Goal: Ask a question

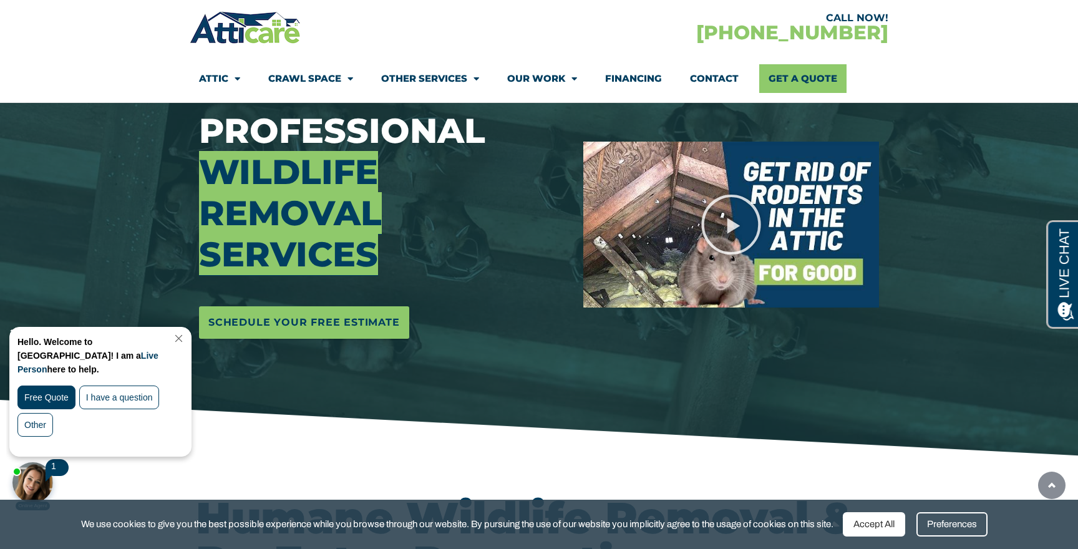
scroll to position [157, 0]
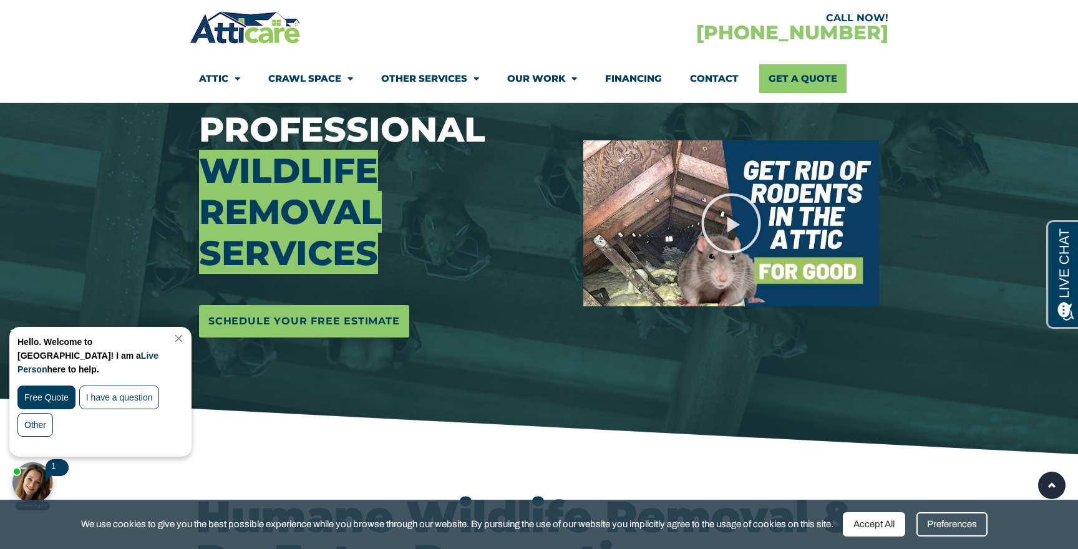
click at [878, 521] on div "Accept All" at bounding box center [874, 524] width 62 height 24
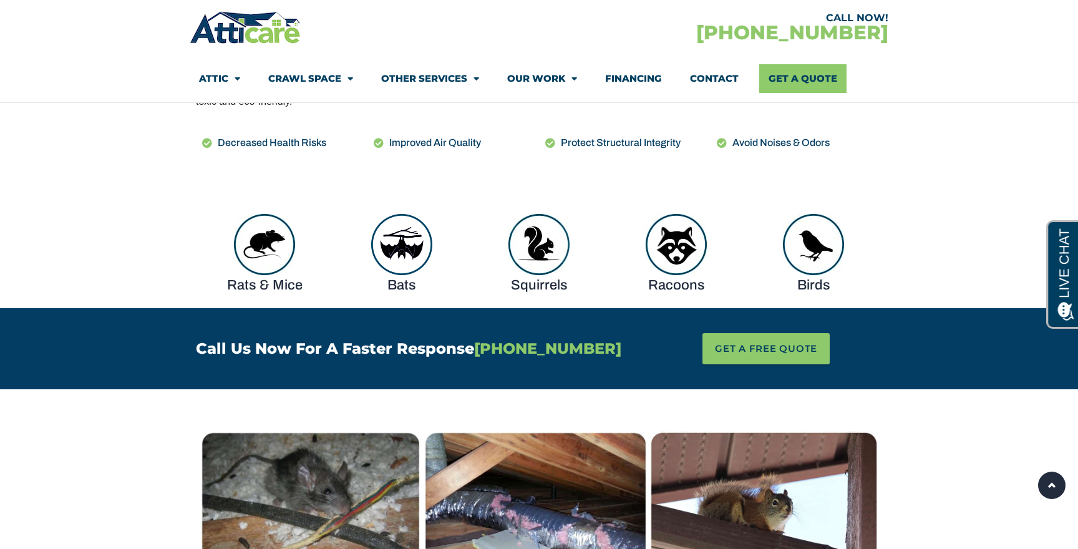
scroll to position [0, 0]
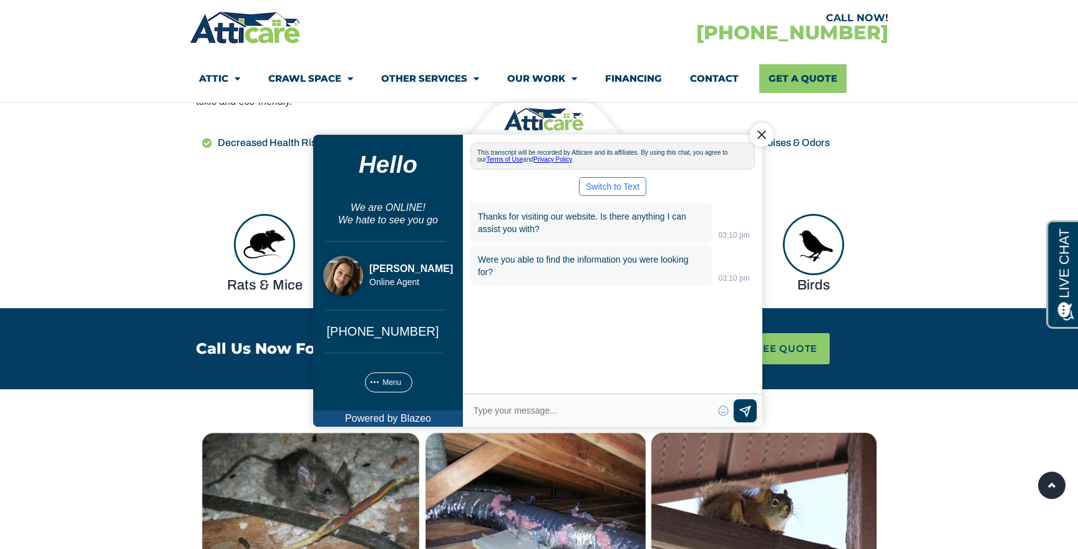
drag, startPoint x: 758, startPoint y: 136, endPoint x: 1058, endPoint y: 229, distance: 314.2
click at [758, 136] on div "Close Chat" at bounding box center [762, 135] width 24 height 24
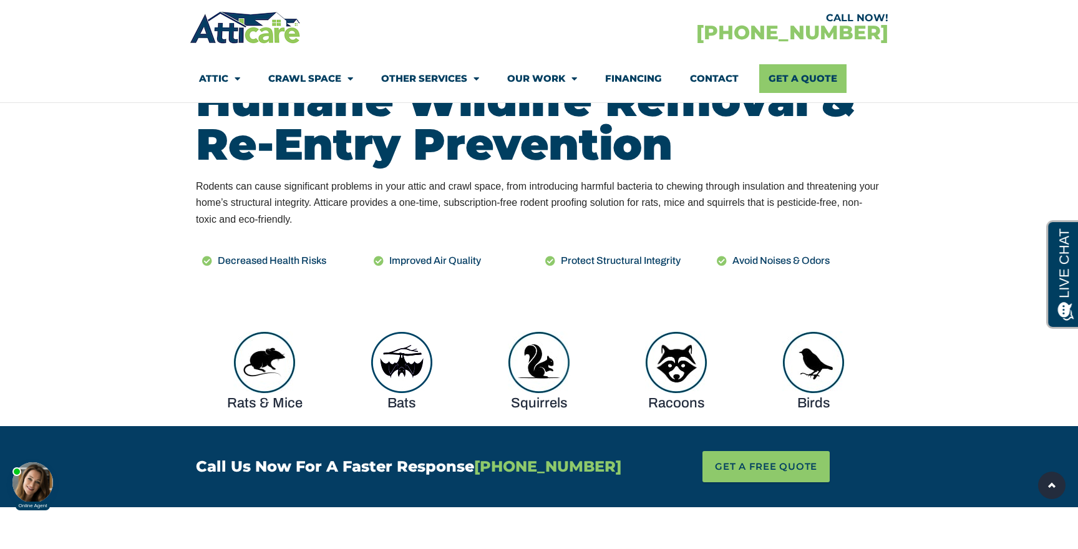
scroll to position [572, 0]
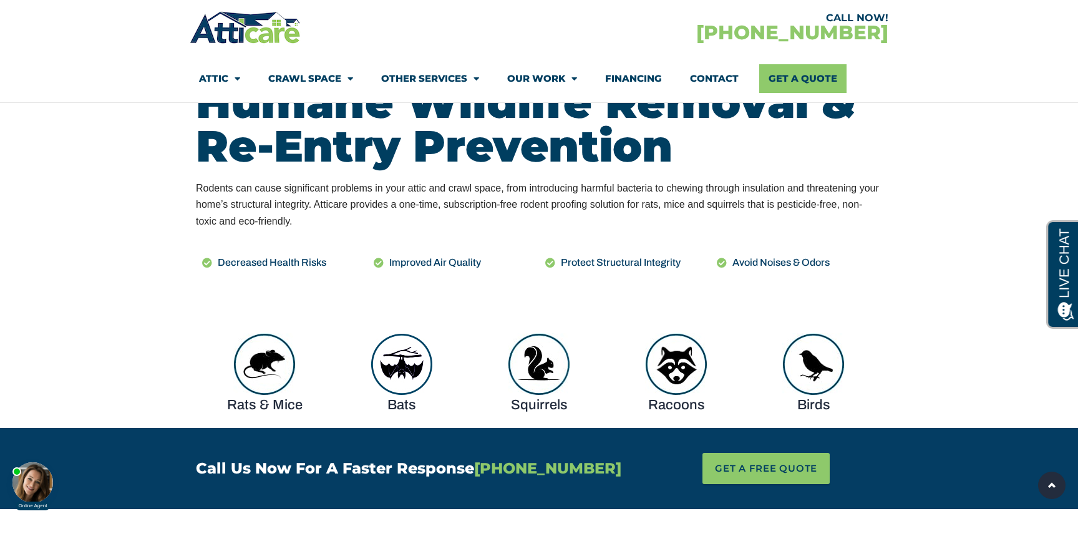
click at [39, 482] on div at bounding box center [32, 482] width 41 height 41
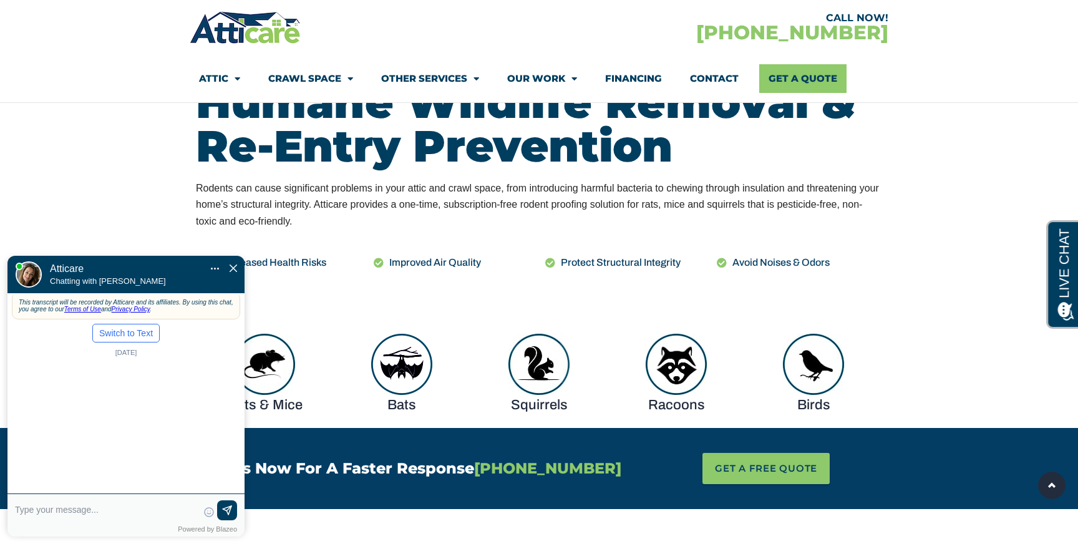
scroll to position [0, 0]
click at [74, 508] on textarea at bounding box center [106, 515] width 183 height 30
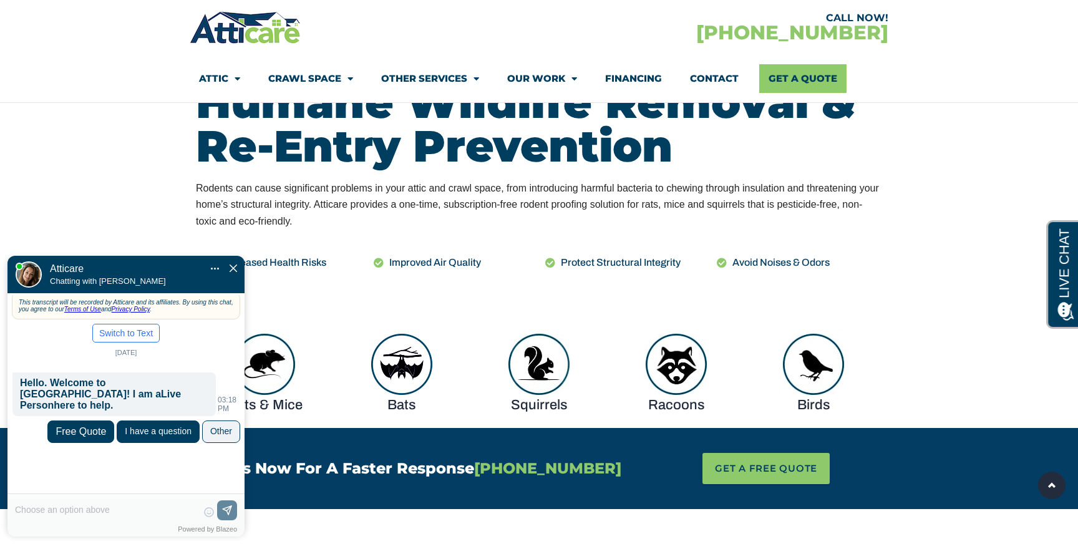
click at [150, 426] on div "I have a question" at bounding box center [158, 431] width 67 height 10
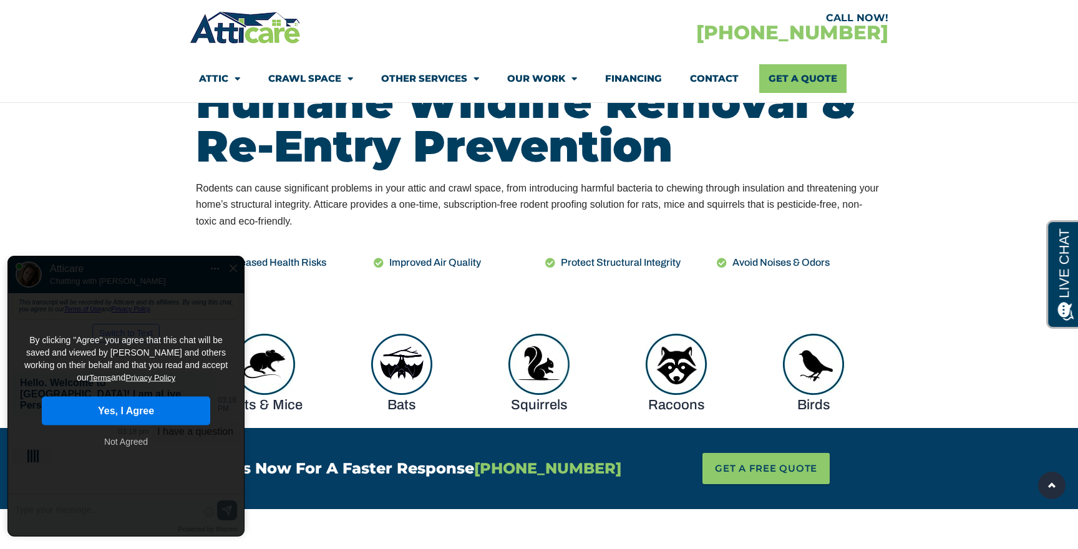
click at [135, 397] on button "Yes, I Agree" at bounding box center [126, 411] width 168 height 29
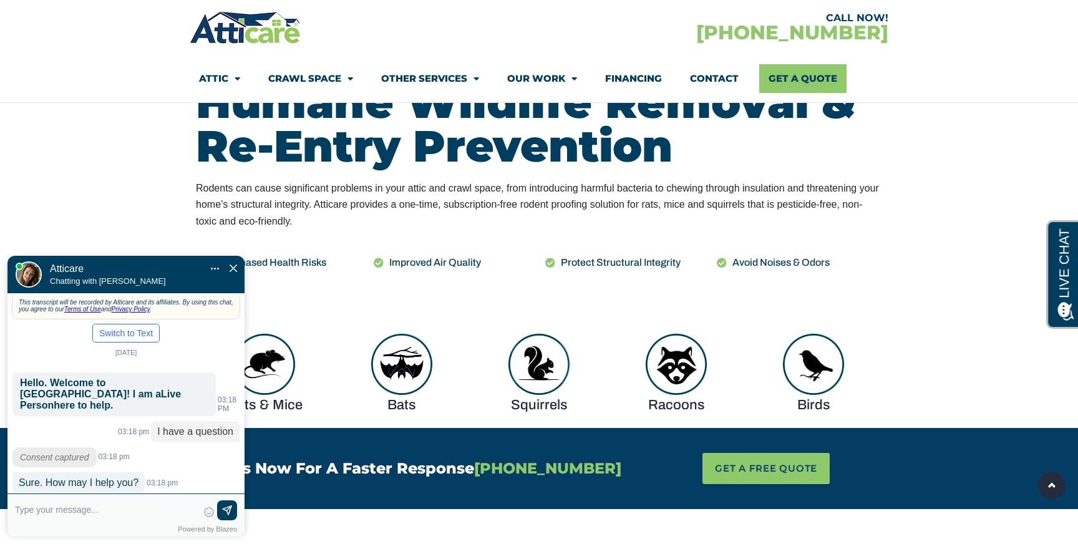
click at [81, 511] on textarea at bounding box center [106, 515] width 183 height 30
type input "I"
type input "Do you offer any trapping serv"
type textarea "Do you offer any trapping services? I think a racoon is getting into my attic b…"
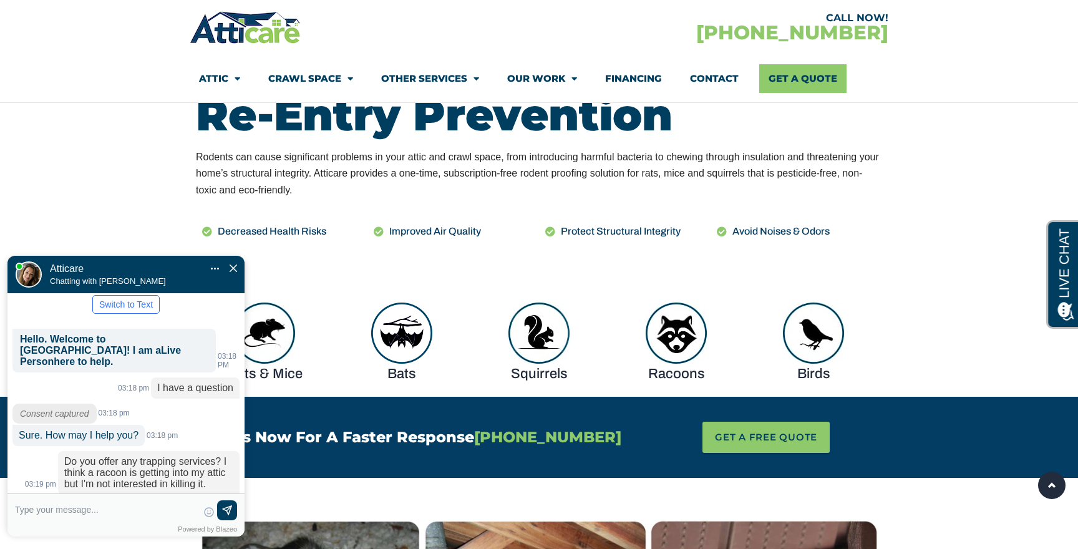
scroll to position [606, 0]
